Goal: Find specific page/section: Find specific page/section

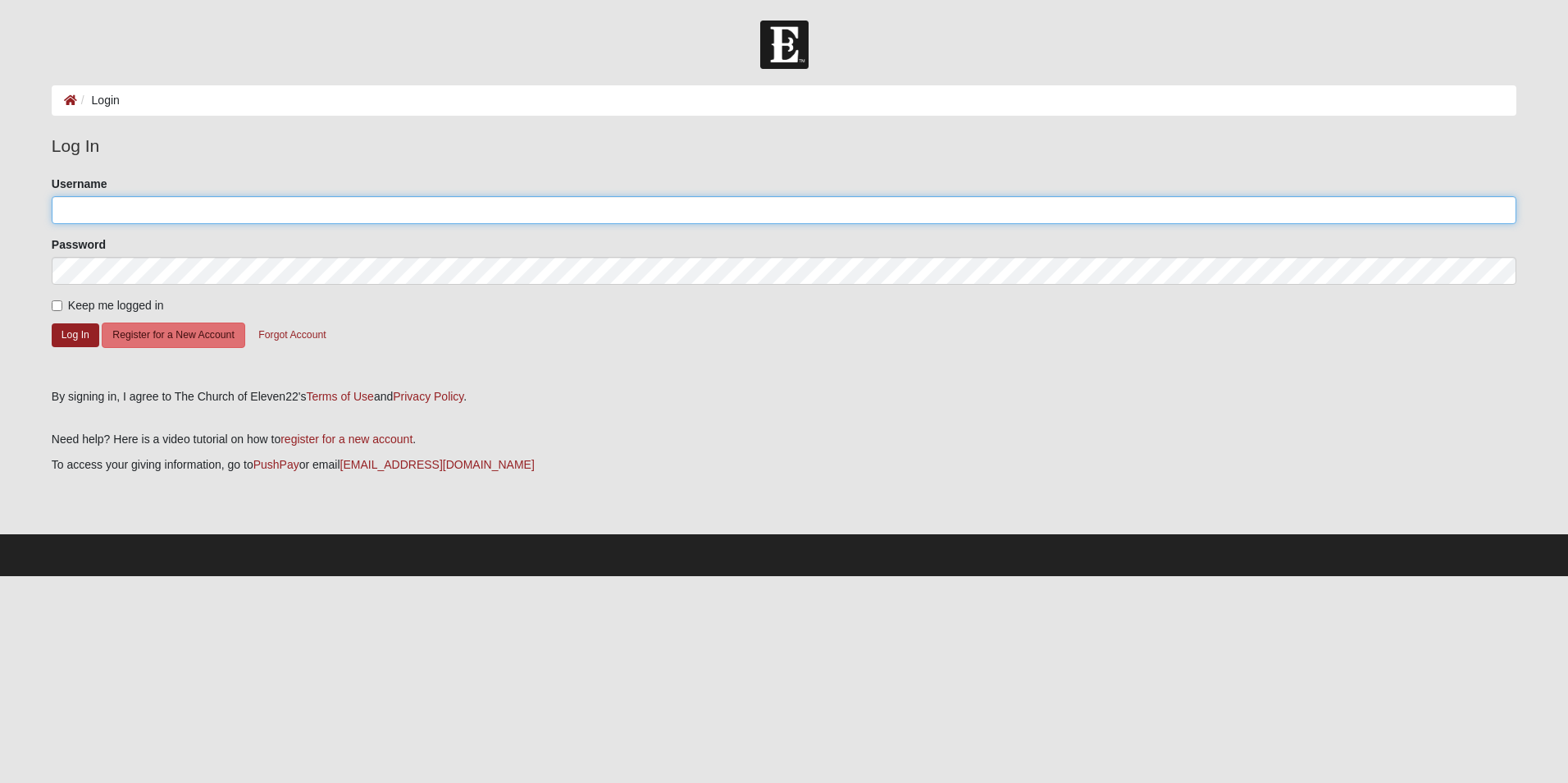
click at [133, 210] on input "Username" at bounding box center [784, 210] width 1464 height 28
type input "M"
type input "mark.[PERSON_NAME]"
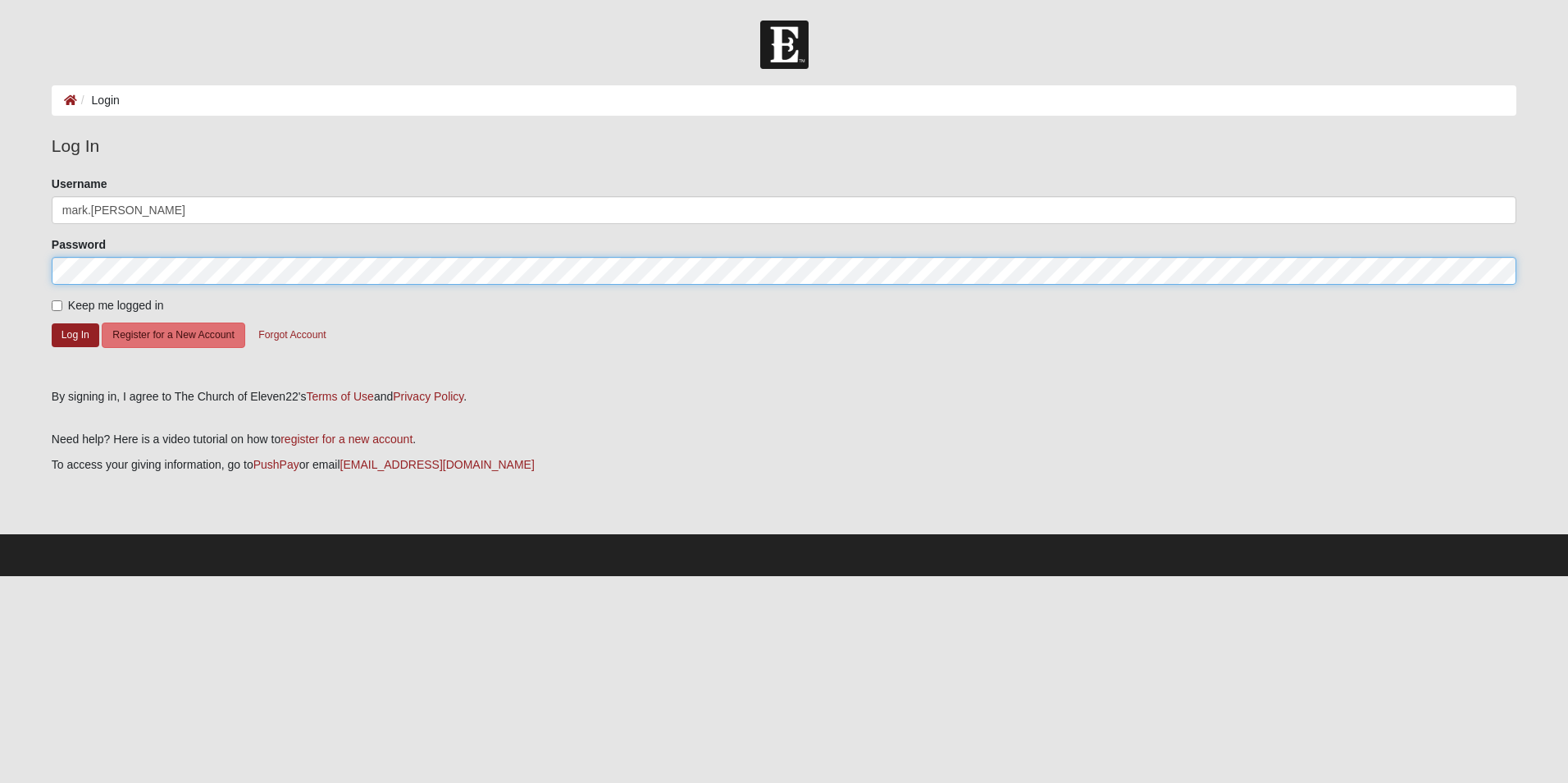
click at [51, 324] on button "Log In" at bounding box center [75, 336] width 47 height 24
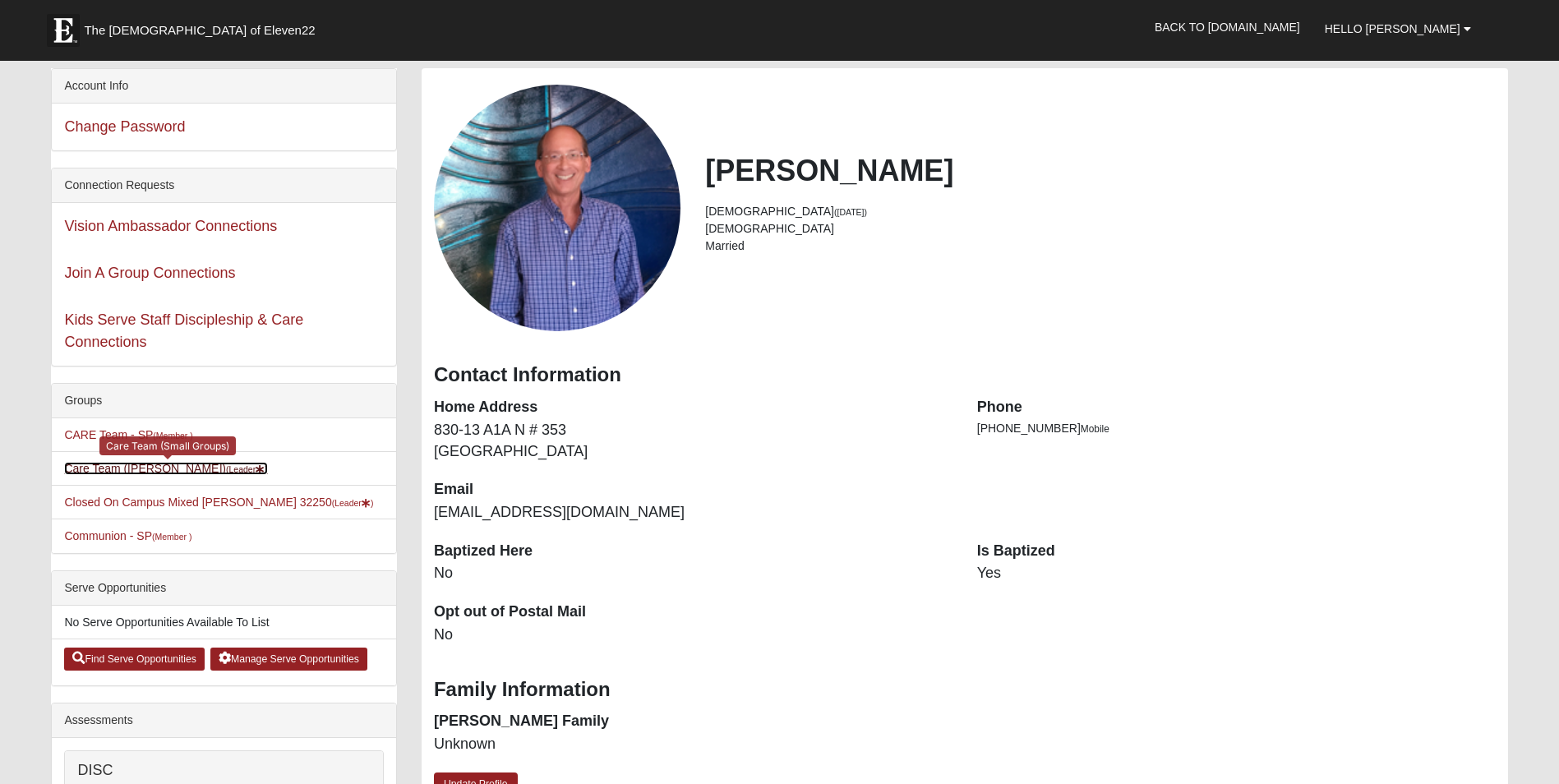
click at [205, 463] on link "Care Team (Mark Lamensdorf) (Leader )" at bounding box center [166, 468] width 203 height 13
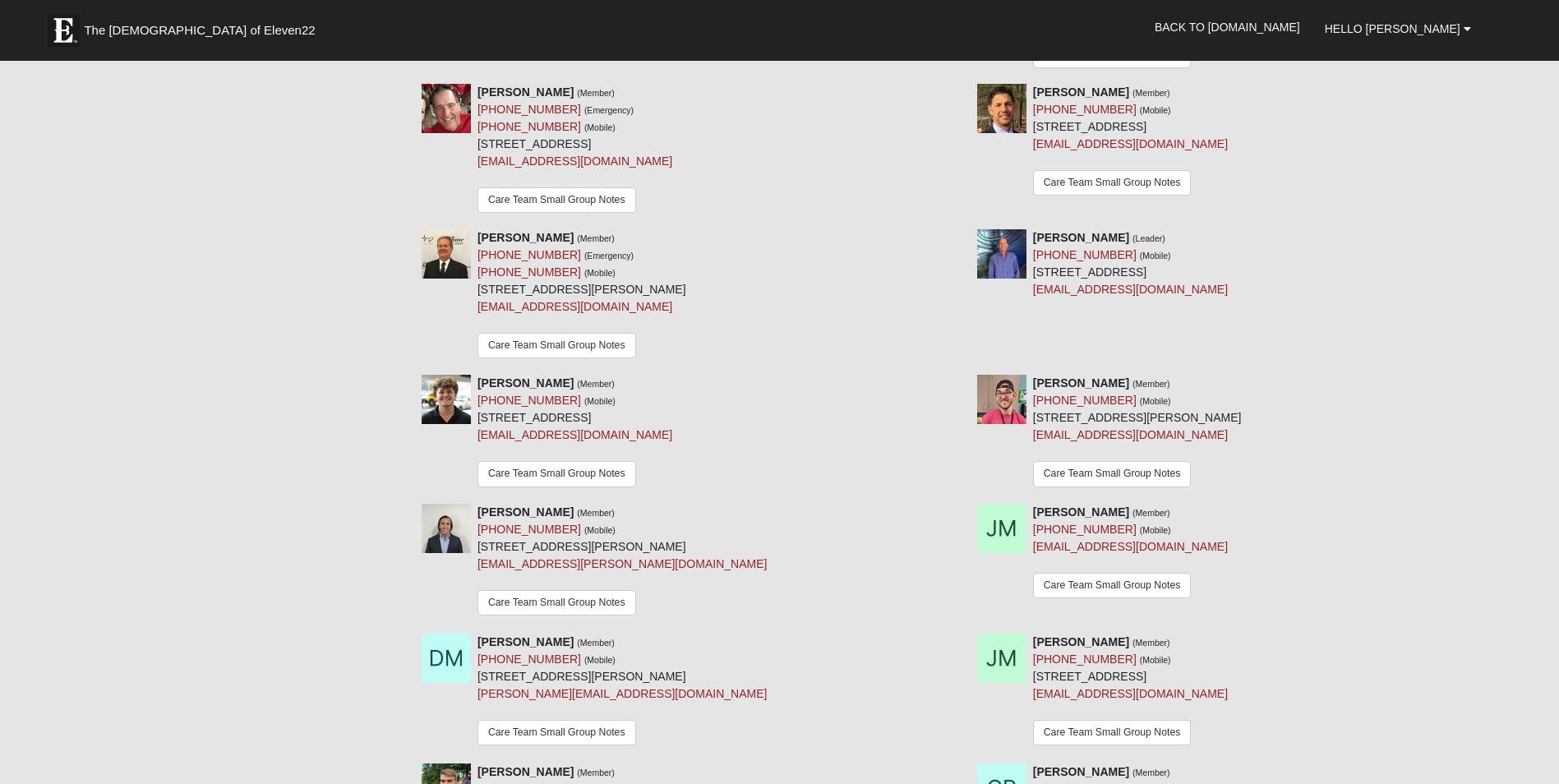
scroll to position [329, 0]
